Goal: Task Accomplishment & Management: Use online tool/utility

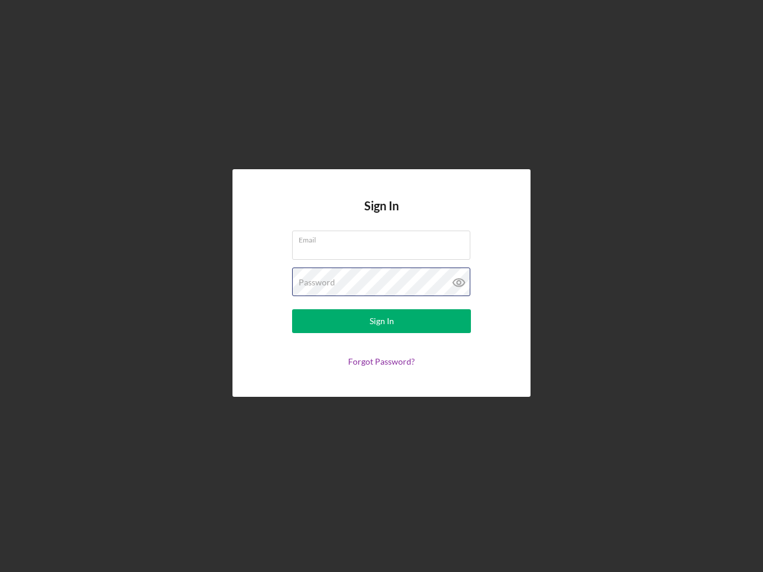
click at [381, 286] on div "Password" at bounding box center [381, 283] width 179 height 30
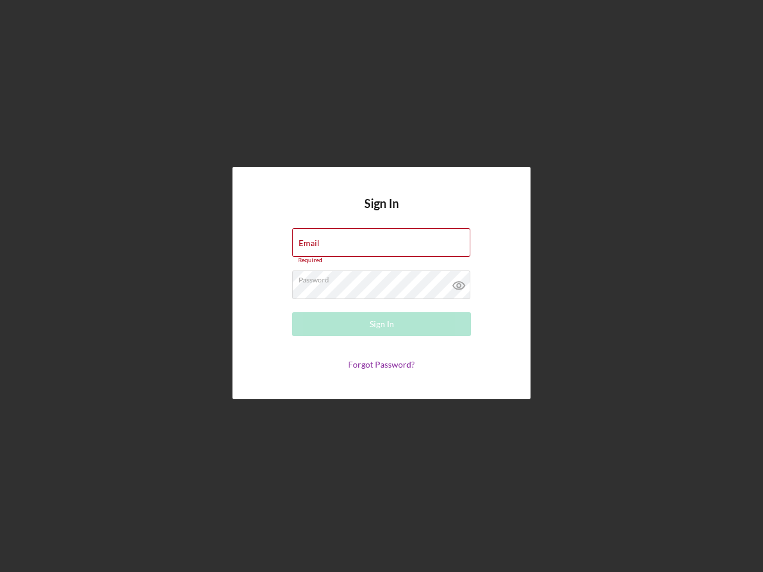
click at [459, 282] on icon at bounding box center [459, 286] width 30 height 30
